Goal: Task Accomplishment & Management: Use online tool/utility

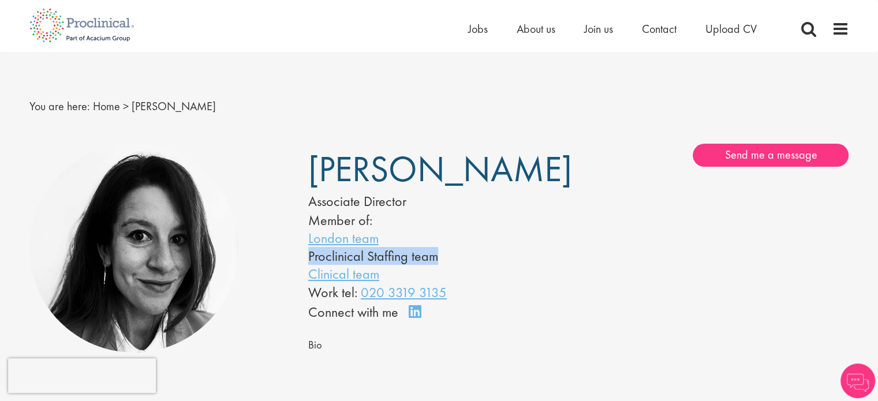
drag, startPoint x: 305, startPoint y: 255, endPoint x: 433, endPoint y: 261, distance: 128.8
click at [433, 261] on div "Camille Sandres Associate Director Member of: London team Proclinical Staffing …" at bounding box center [438, 233] width 279 height 179
click at [433, 261] on li "Proclinical Staffing team" at bounding box center [425, 256] width 235 height 18
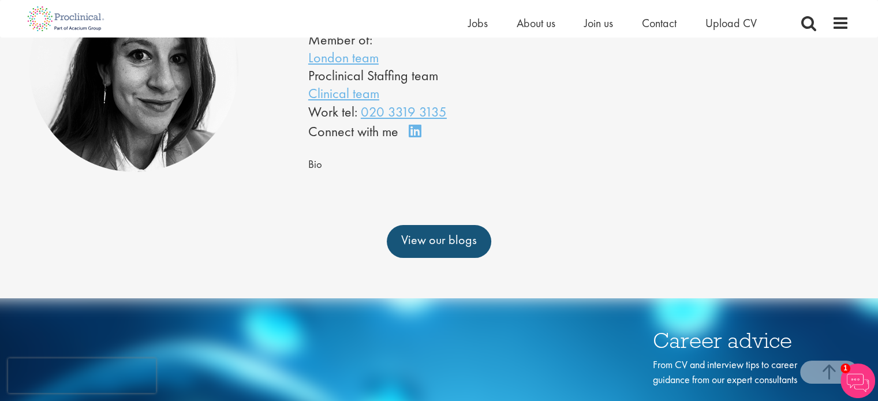
scroll to position [186, 0]
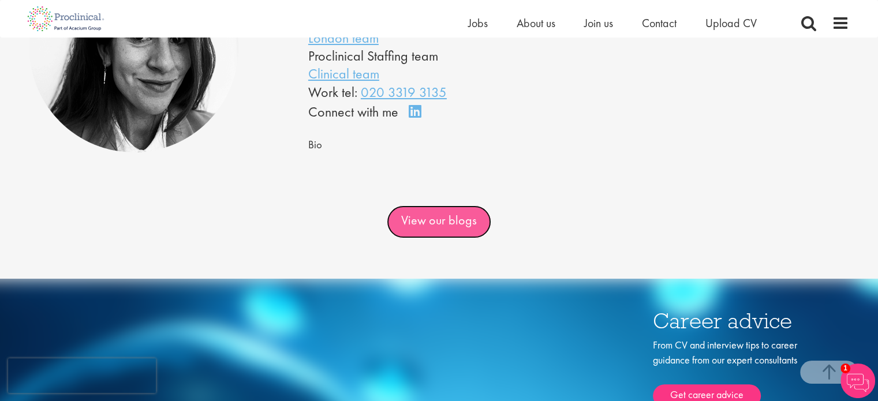
click at [407, 212] on link "View our blogs" at bounding box center [439, 221] width 104 height 32
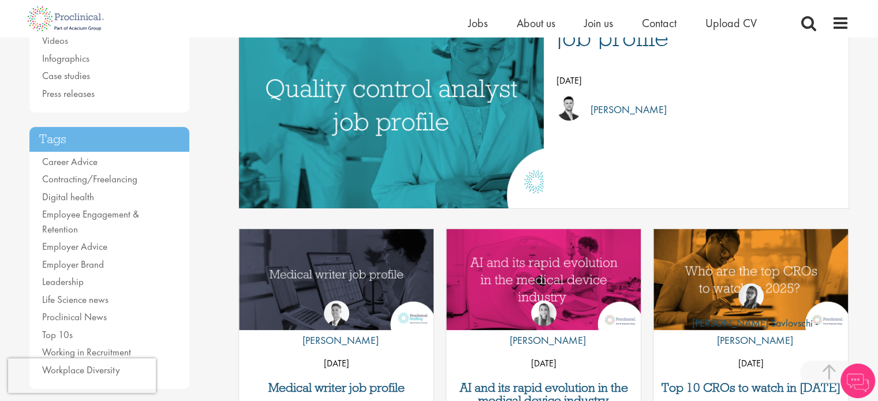
scroll to position [397, 0]
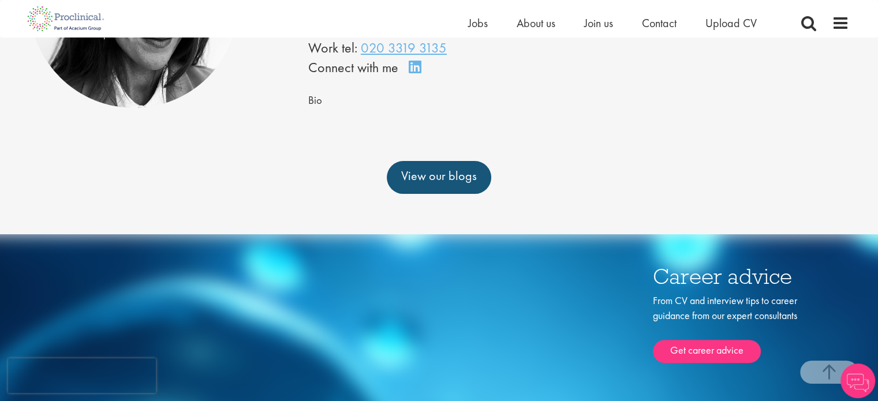
scroll to position [130, 0]
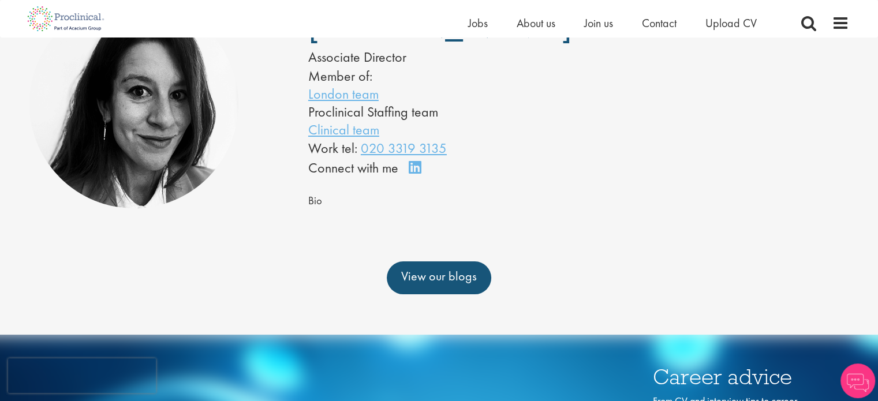
click at [313, 200] on span "Bio" at bounding box center [315, 201] width 14 height 14
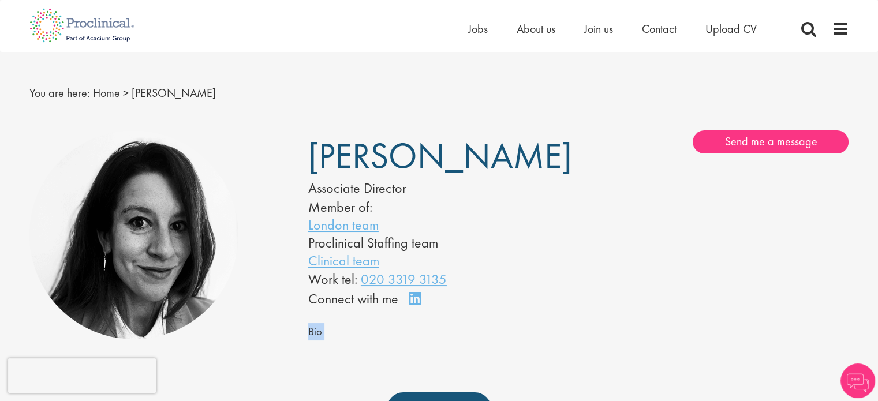
scroll to position [0, 0]
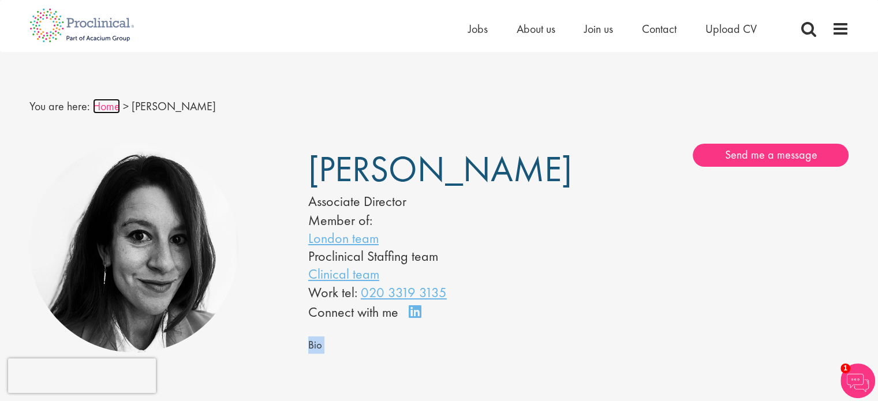
click at [108, 106] on link "Home" at bounding box center [106, 106] width 27 height 15
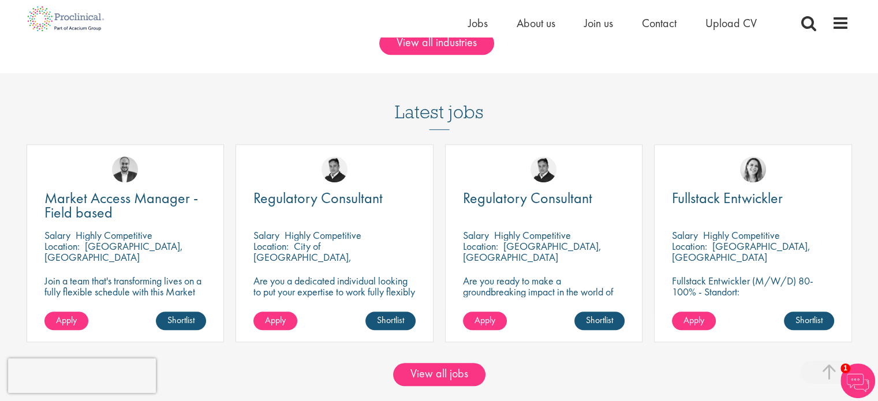
scroll to position [1002, 0]
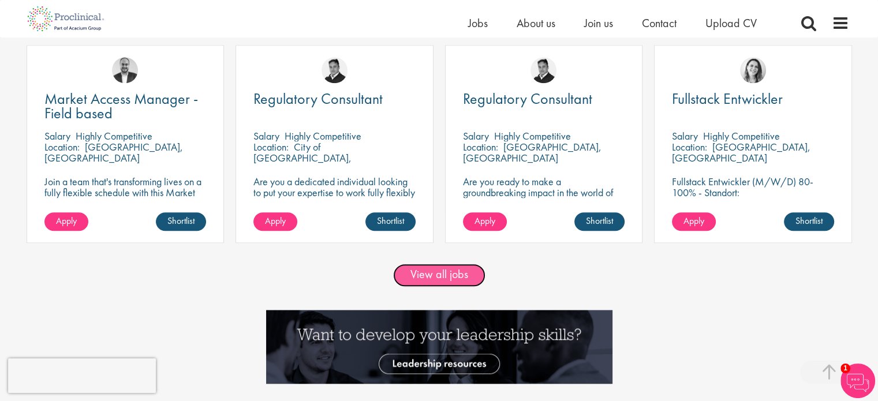
click at [443, 276] on link "View all jobs" at bounding box center [439, 275] width 92 height 23
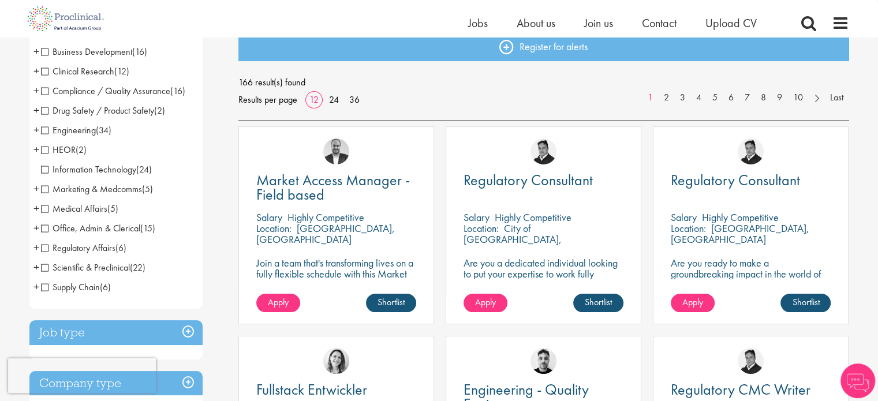
scroll to position [105, 0]
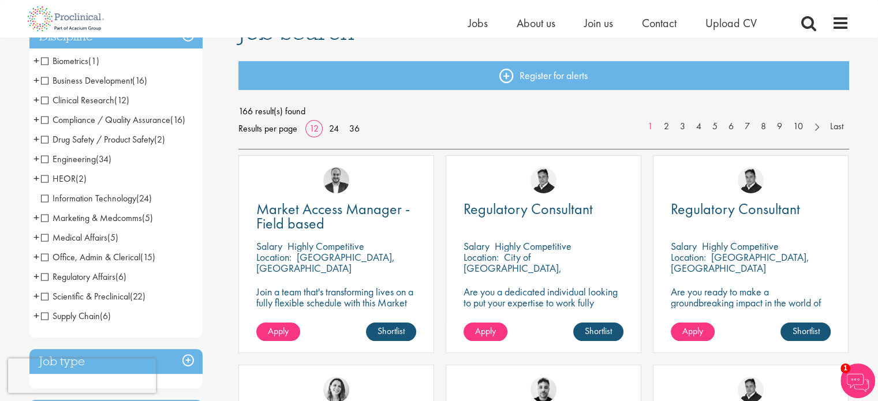
click at [38, 80] on span "+" at bounding box center [36, 80] width 6 height 17
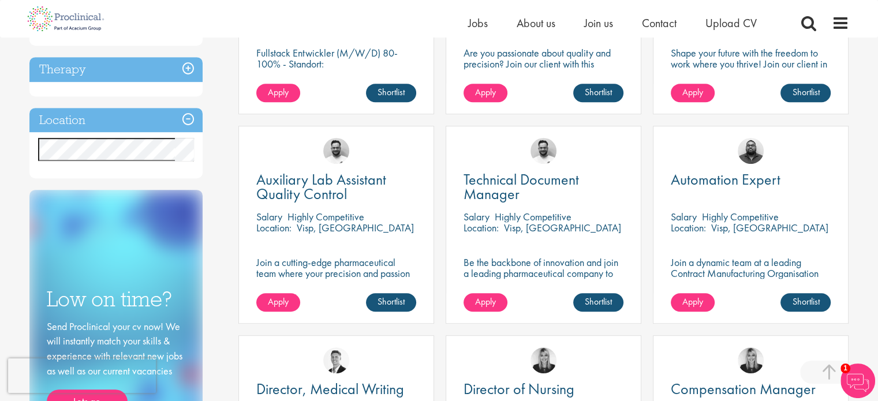
scroll to position [554, 0]
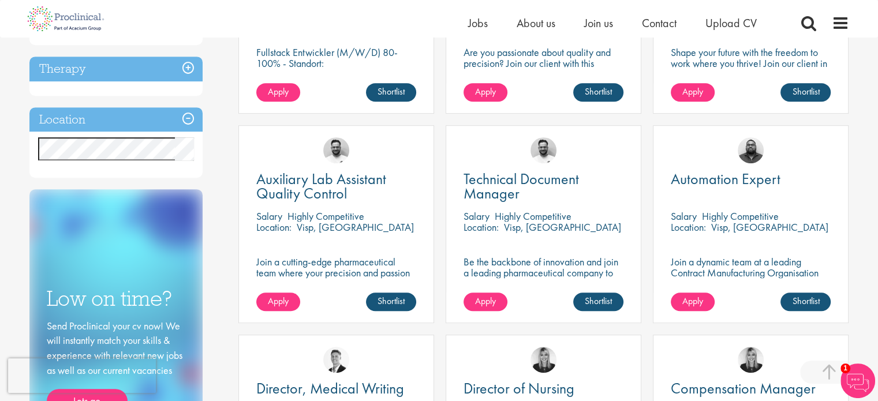
drag, startPoint x: 323, startPoint y: 225, endPoint x: 351, endPoint y: 229, distance: 28.6
click at [351, 229] on p "Visp, [GEOGRAPHIC_DATA]" at bounding box center [355, 226] width 117 height 13
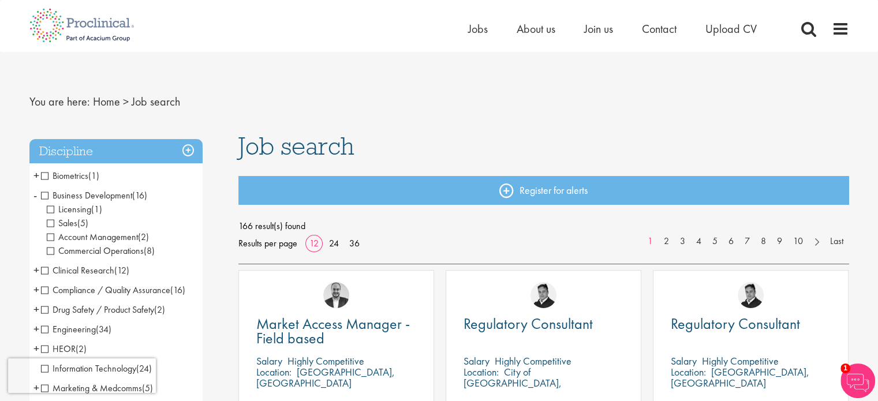
scroll to position [5, 0]
click at [337, 245] on link "24" at bounding box center [334, 243] width 18 height 12
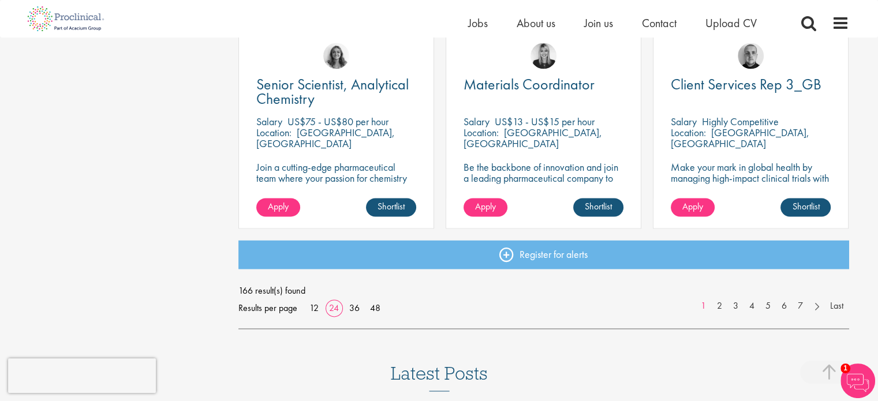
scroll to position [1695, 0]
click at [753, 306] on link "4" at bounding box center [751, 306] width 17 height 13
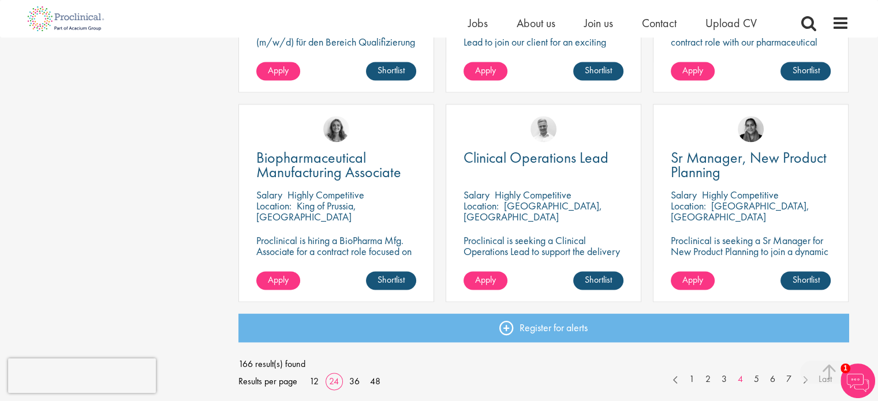
scroll to position [1621, 0]
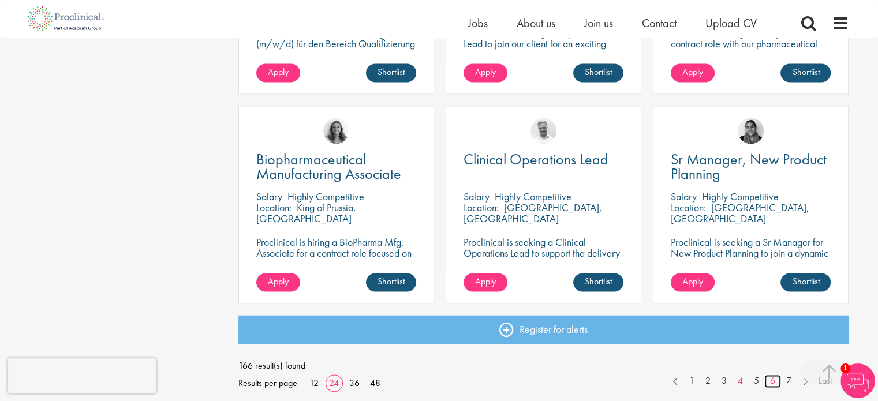
click at [778, 377] on link "6" at bounding box center [772, 380] width 17 height 13
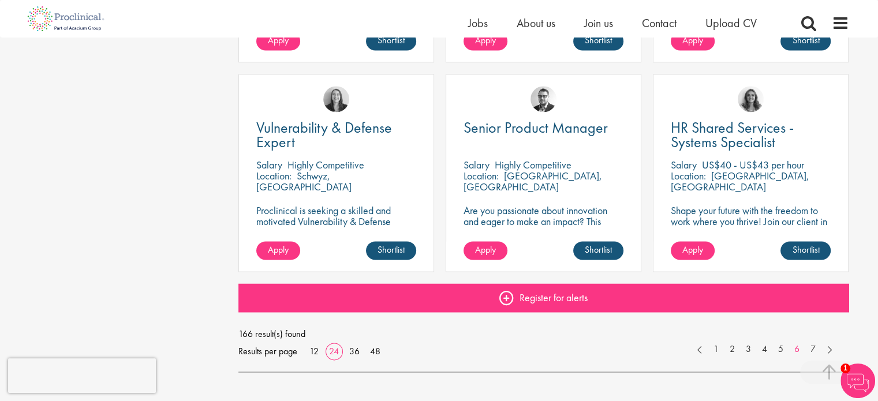
scroll to position [1650, 0]
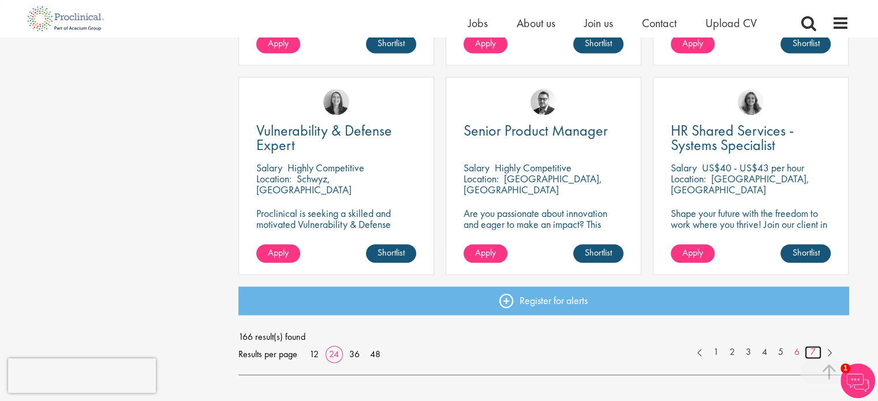
click at [812, 352] on link "7" at bounding box center [812, 352] width 17 height 13
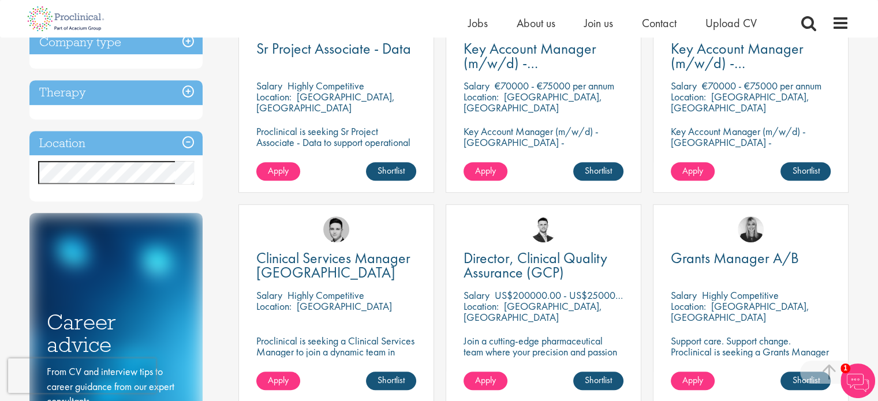
scroll to position [665, 0]
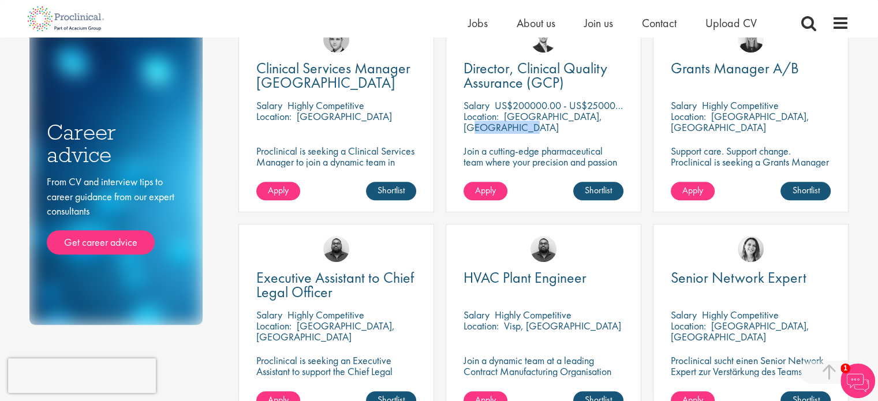
drag, startPoint x: 504, startPoint y: 117, endPoint x: 555, endPoint y: 121, distance: 51.6
click at [555, 121] on div "Location: [GEOGRAPHIC_DATA], [GEOGRAPHIC_DATA]" at bounding box center [543, 122] width 160 height 23
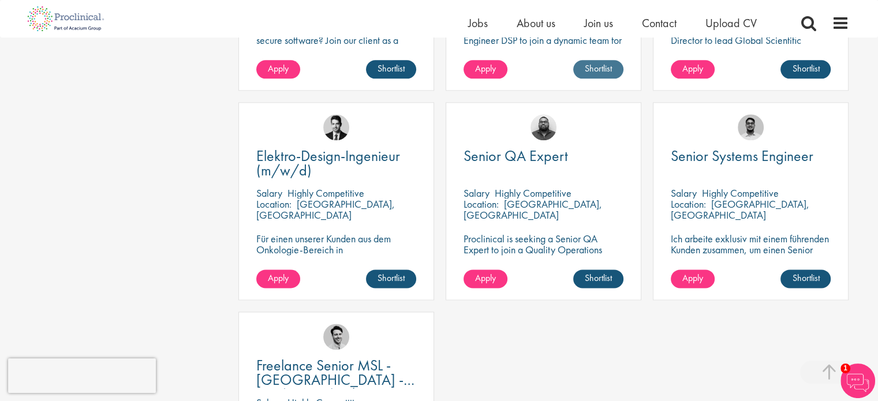
scroll to position [1610, 0]
